Goal: Check status: Check status

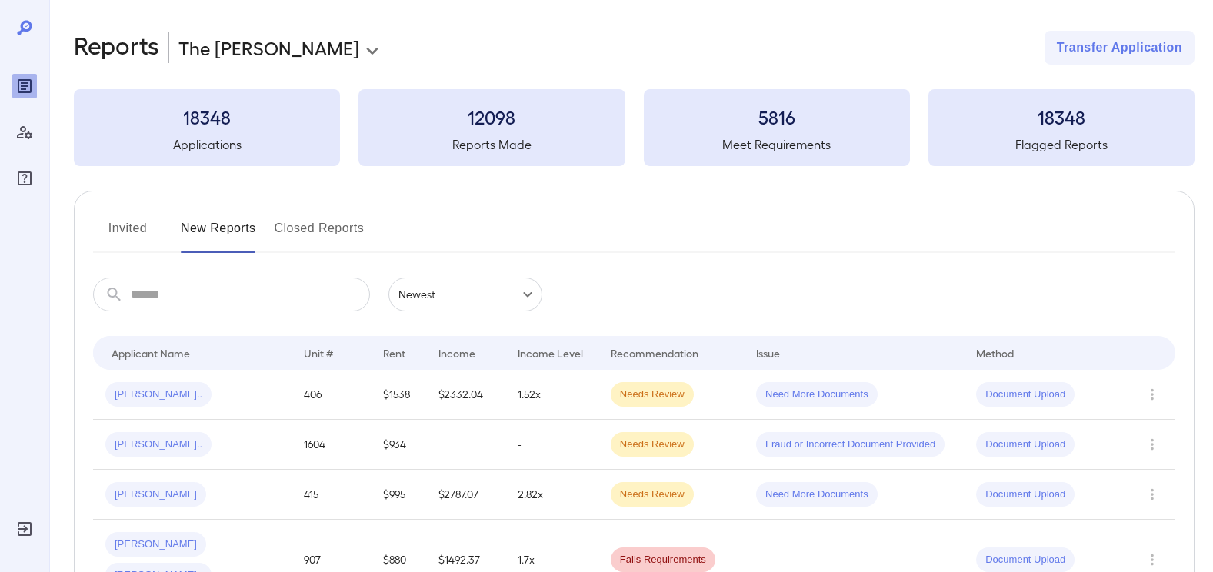
click at [745, 387] on td "Need More Documents" at bounding box center [854, 395] width 220 height 50
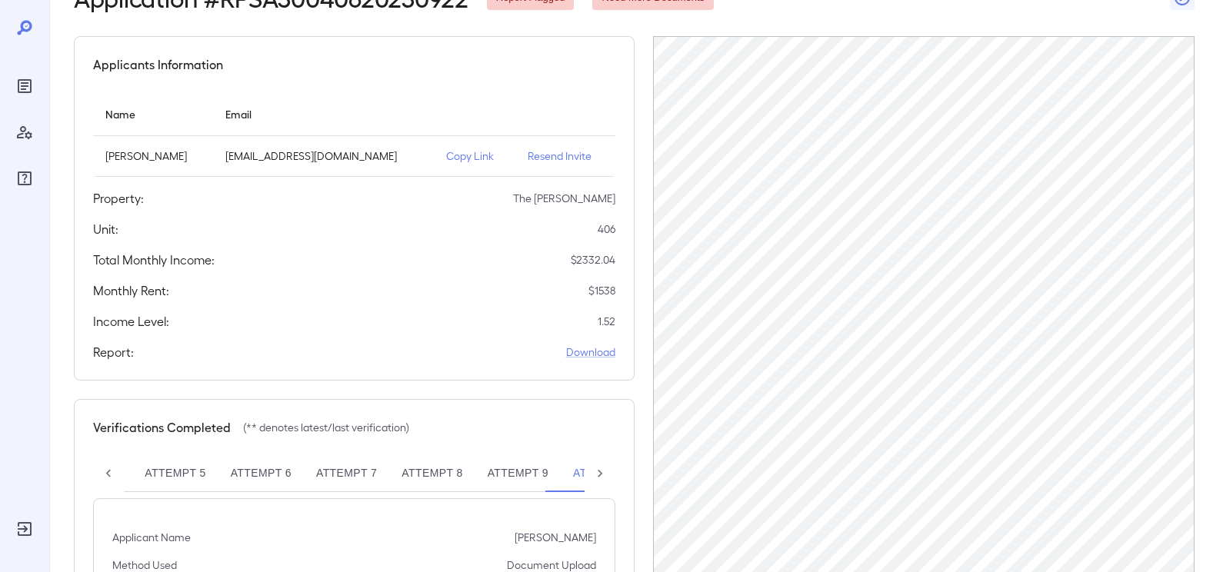
scroll to position [154, 0]
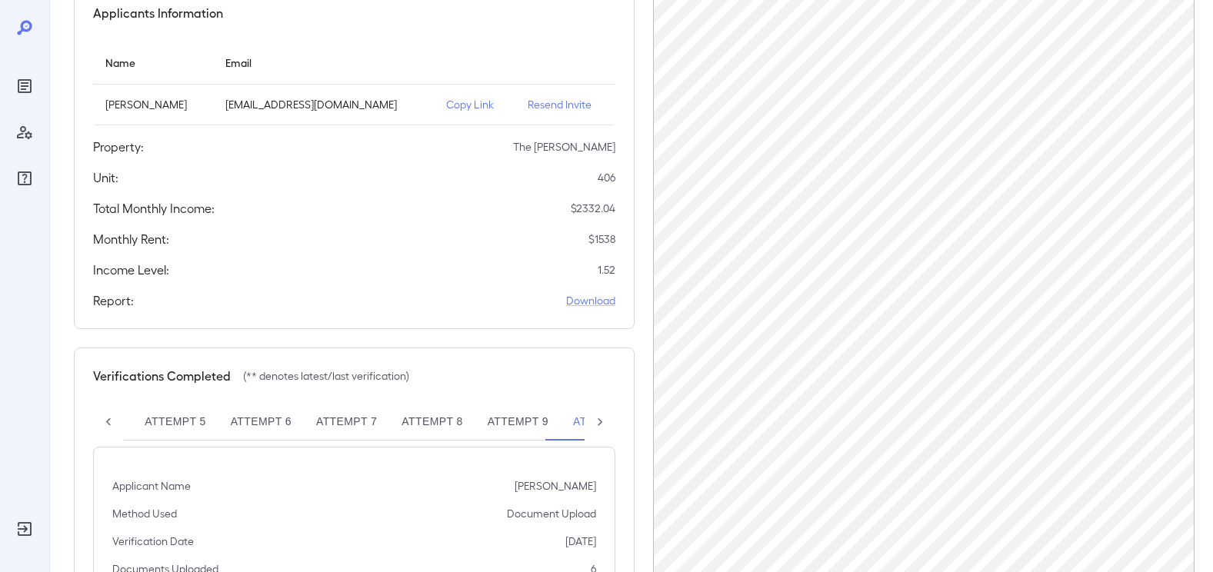
click at [602, 425] on icon at bounding box center [599, 422] width 15 height 15
